Goal: Task Accomplishment & Management: Manage account settings

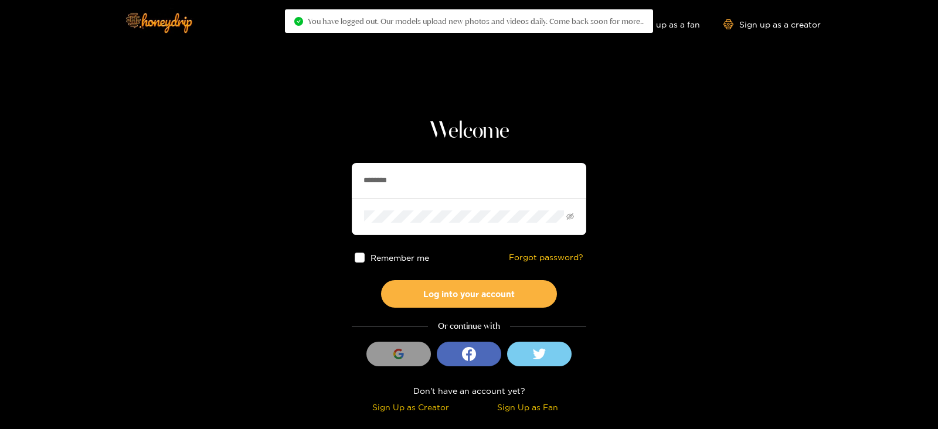
click at [492, 174] on input "********" at bounding box center [469, 180] width 234 height 35
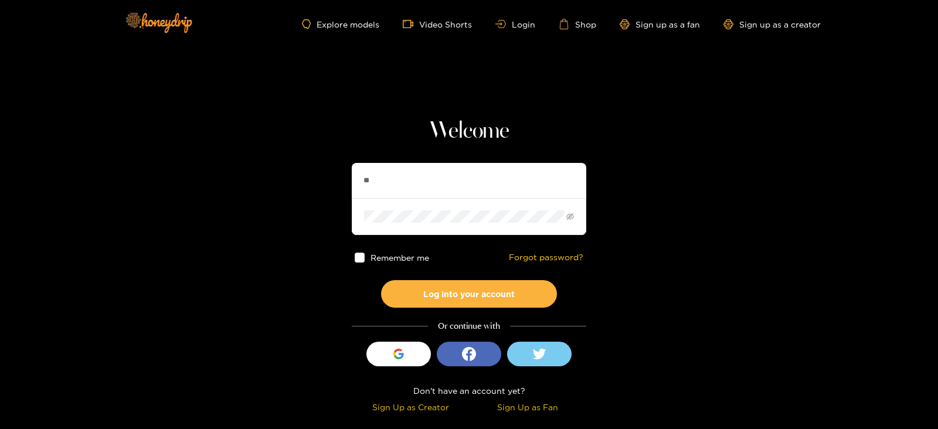
type input "**********"
click at [381, 280] on button "Log into your account" at bounding box center [469, 294] width 176 height 28
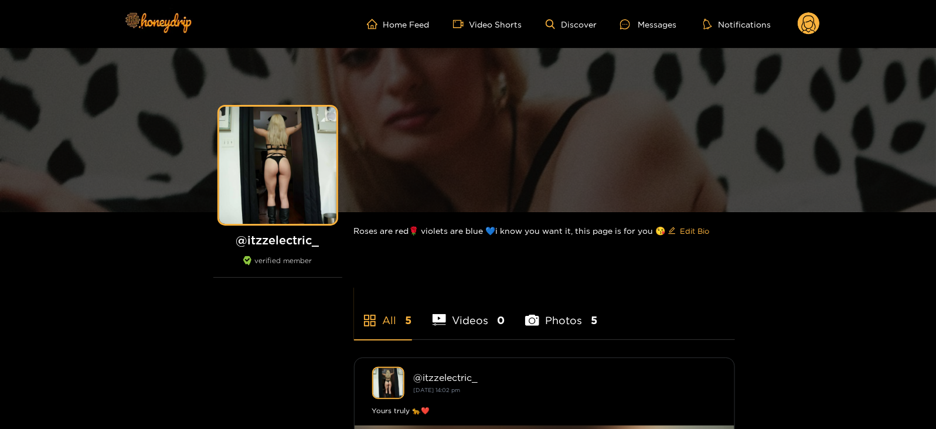
click at [804, 22] on icon at bounding box center [809, 25] width 14 height 21
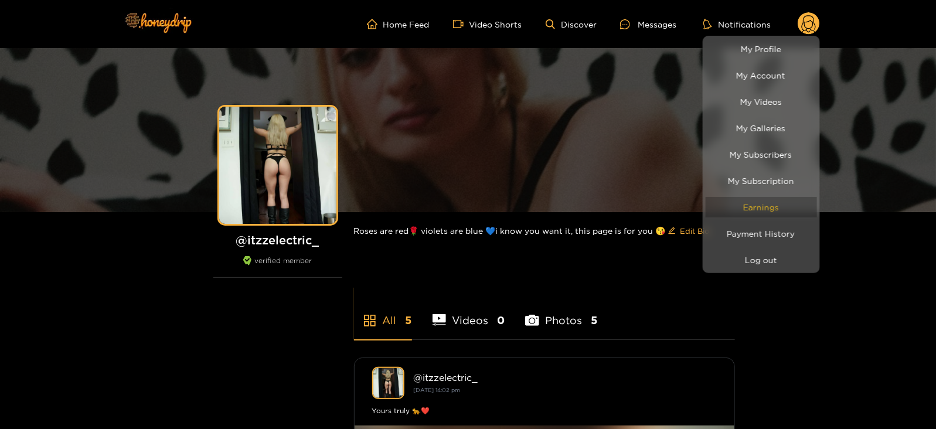
click at [741, 209] on link "Earnings" at bounding box center [761, 207] width 111 height 21
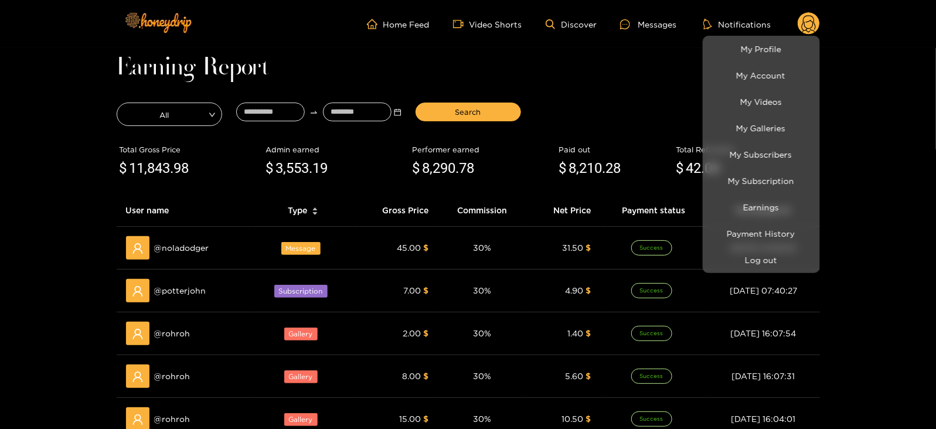
click at [260, 111] on div at bounding box center [468, 214] width 936 height 429
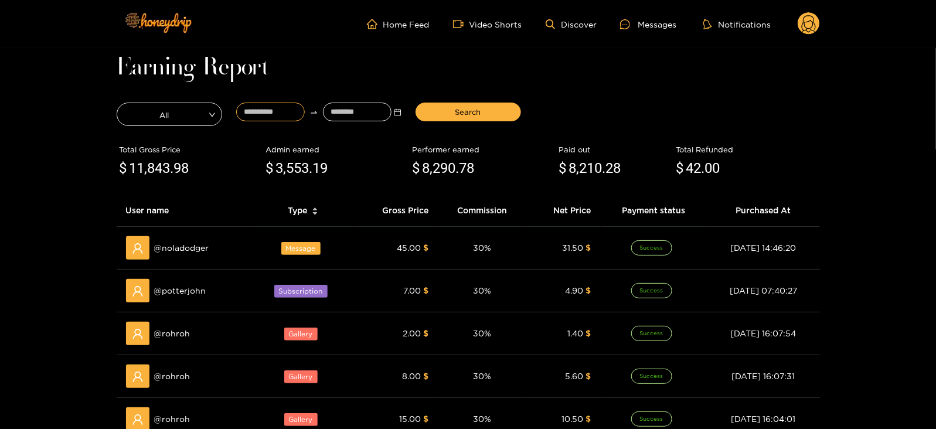
click at [260, 111] on input at bounding box center [270, 112] width 69 height 19
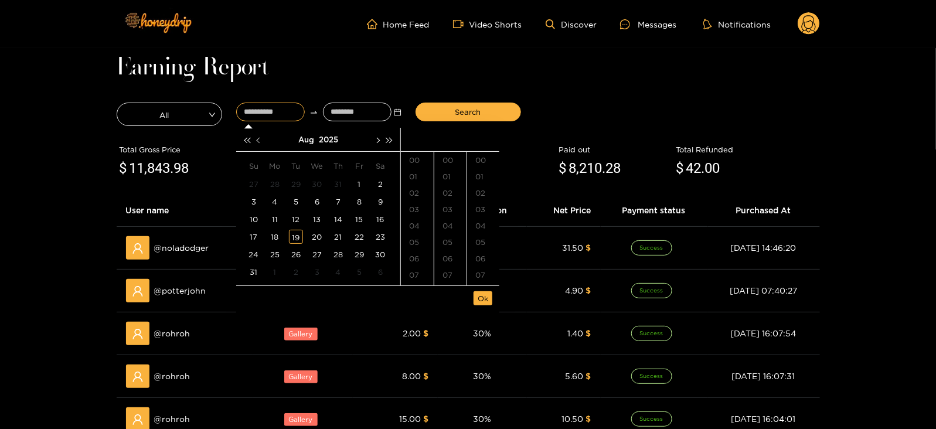
click at [260, 136] on button "button" at bounding box center [259, 139] width 12 height 23
click at [325, 239] on td "25" at bounding box center [317, 237] width 21 height 18
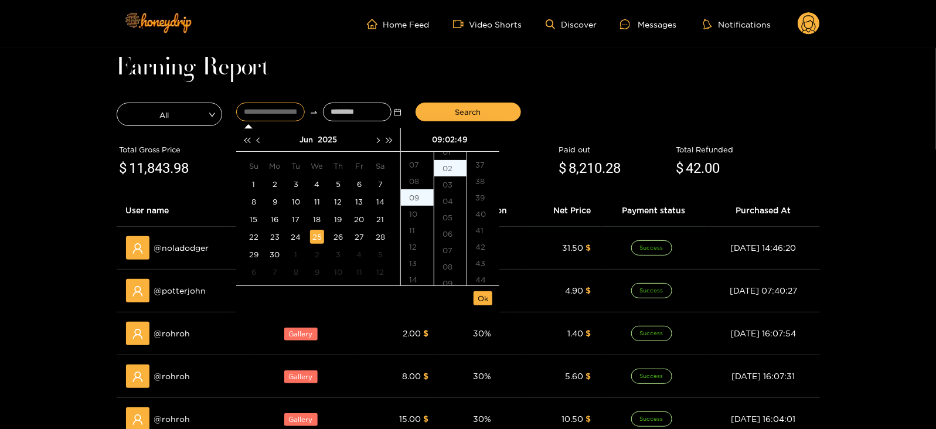
scroll to position [803, 0]
type input "**********"
click at [363, 108] on input at bounding box center [357, 112] width 69 height 19
click at [375, 147] on button "button" at bounding box center [377, 139] width 12 height 23
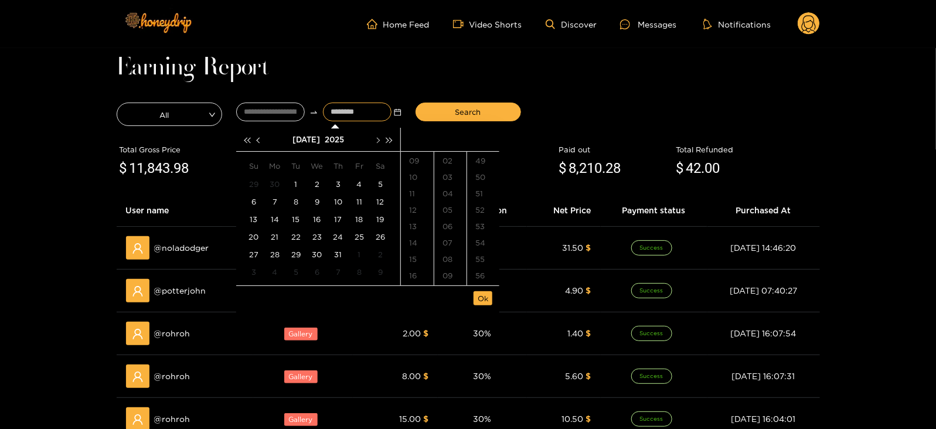
click at [375, 147] on button "button" at bounding box center [377, 139] width 12 height 23
click at [296, 237] on div "19" at bounding box center [296, 237] width 14 height 14
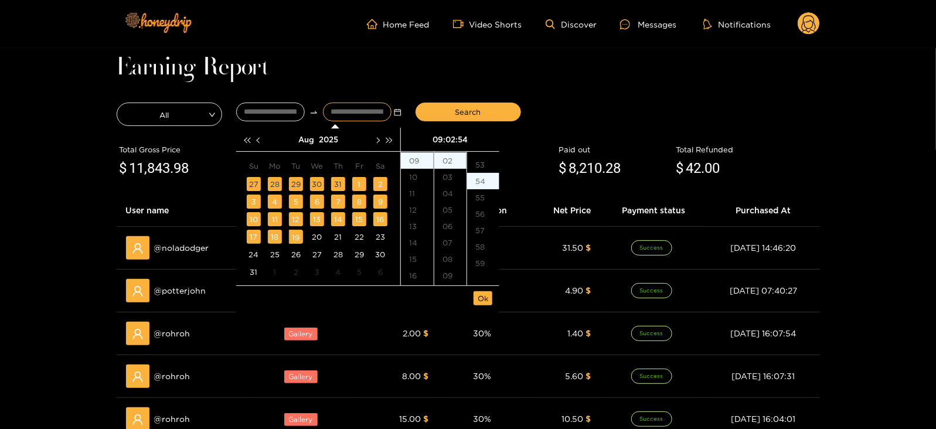
scroll to position [886, 0]
type input "**********"
click at [482, 298] on span "Ok" at bounding box center [483, 298] width 11 height 12
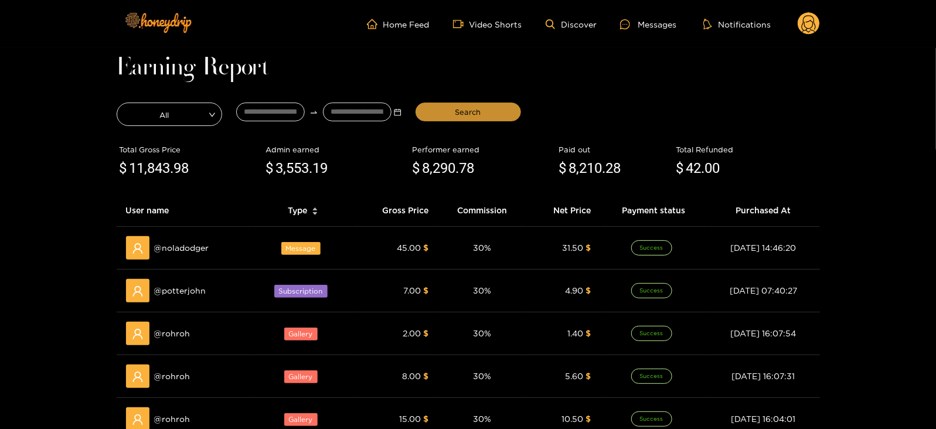
click at [449, 111] on button "Search" at bounding box center [468, 112] width 105 height 19
click at [653, 28] on div "Messages" at bounding box center [648, 24] width 56 height 13
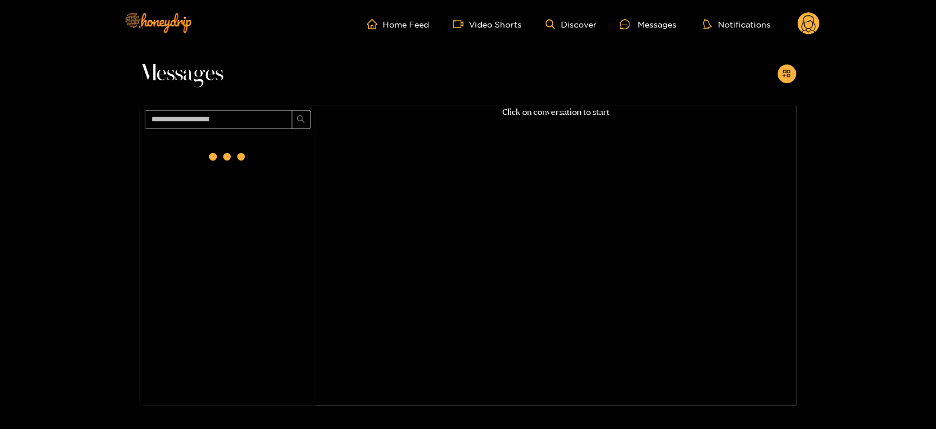
click at [812, 27] on circle at bounding box center [809, 23] width 22 height 22
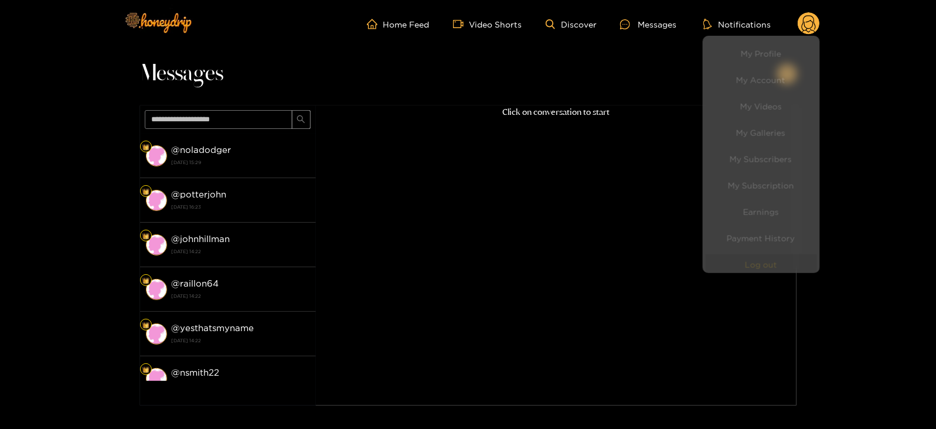
click at [728, 258] on button "Log out" at bounding box center [761, 260] width 111 height 21
